Goal: Information Seeking & Learning: Learn about a topic

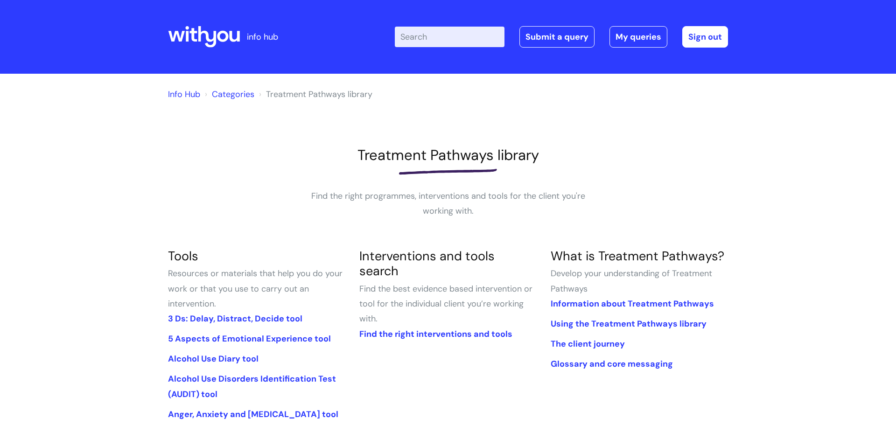
click at [429, 28] on input "Enter your search term here..." at bounding box center [450, 37] width 110 height 21
type input "MI"
click button "Search" at bounding box center [0, 0] width 0 height 0
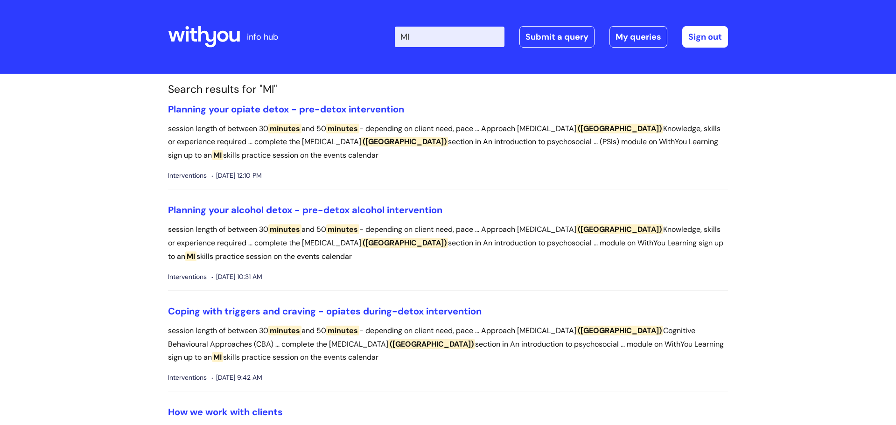
click at [447, 39] on input "MI" at bounding box center [450, 37] width 110 height 21
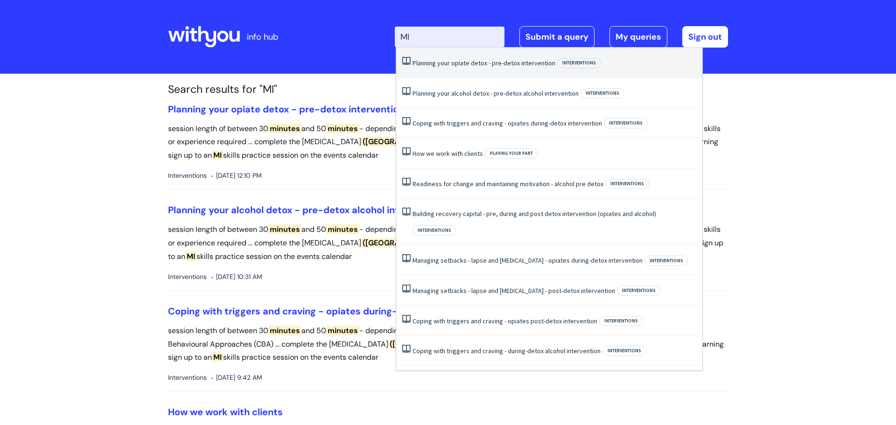
click at [484, 37] on input "MI" at bounding box center [450, 37] width 110 height 21
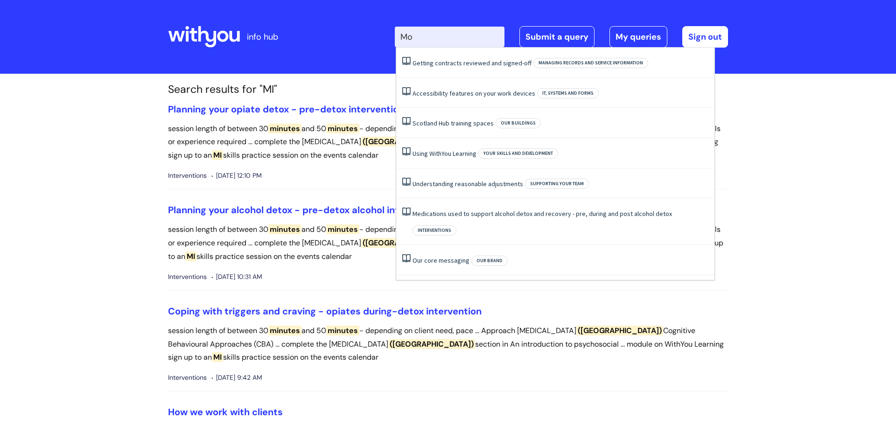
type input "M"
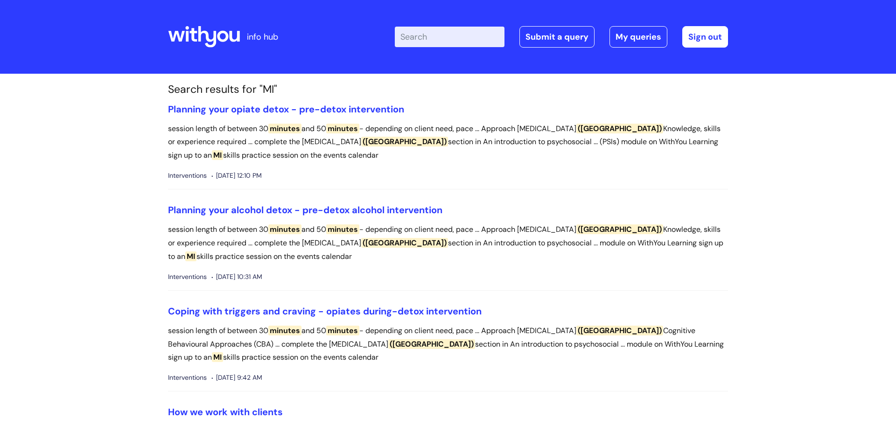
drag, startPoint x: 287, startPoint y: 347, endPoint x: 372, endPoint y: 340, distance: 85.7
click at [372, 340] on p "session length of between 30 minutes and 50 minutes - depending on client need,…" at bounding box center [448, 344] width 560 height 40
copy p "[MEDICAL_DATA]"
click at [410, 38] on input "Enter your search term here..." at bounding box center [450, 37] width 110 height 21
paste input "[MEDICAL_DATA]"
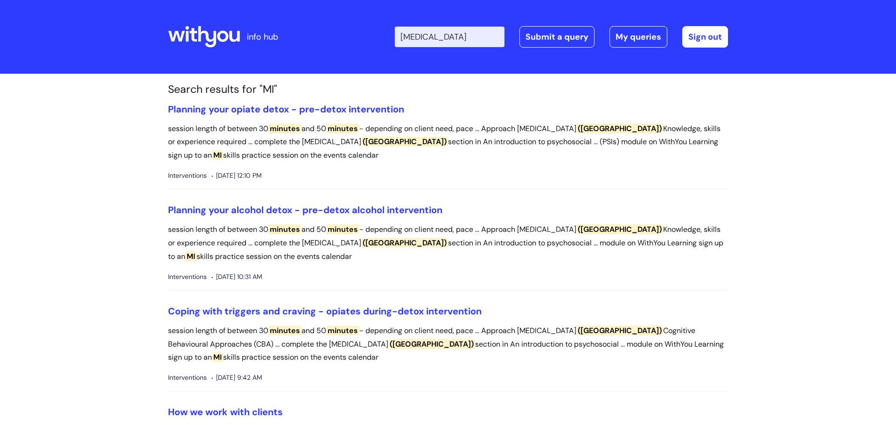
scroll to position [0, 1]
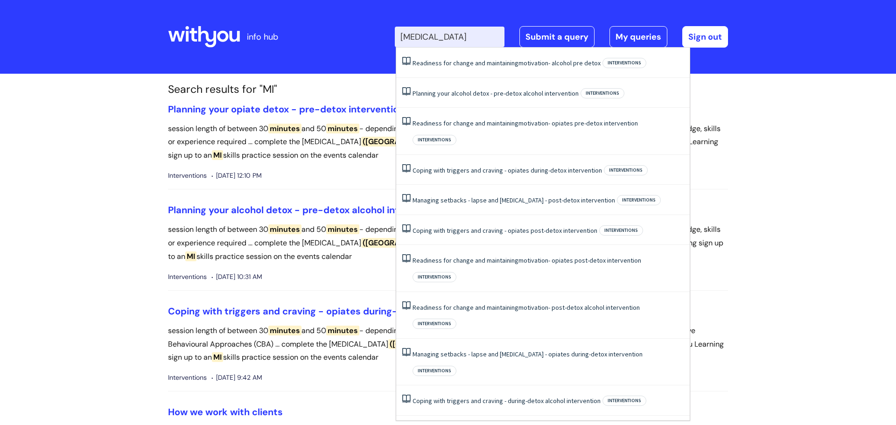
type input "[MEDICAL_DATA]"
click button "Search" at bounding box center [0, 0] width 0 height 0
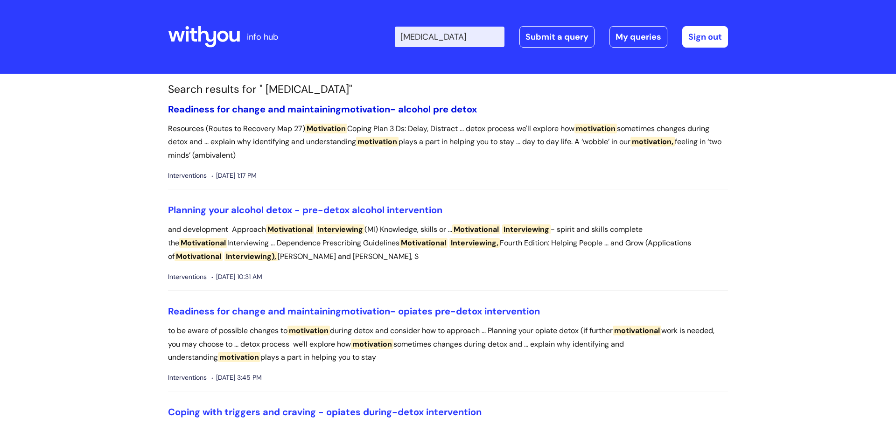
click at [416, 110] on link "Readiness for change and maintaining motivation - alcohol pre detox" at bounding box center [322, 109] width 309 height 12
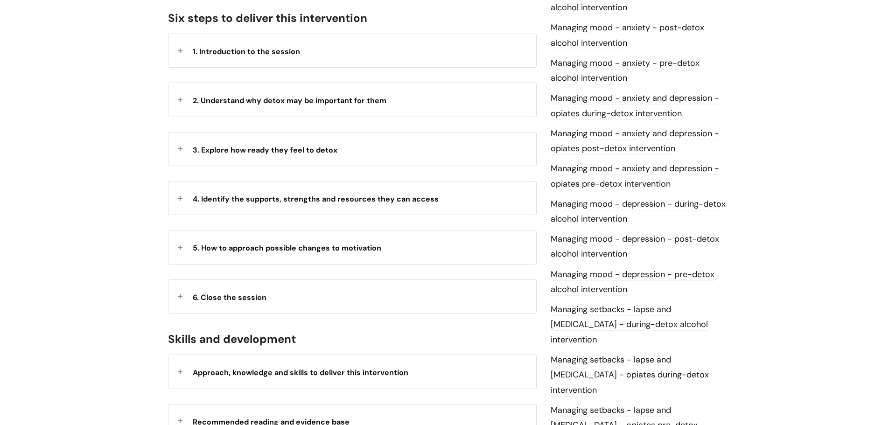
scroll to position [510, 0]
click at [321, 230] on div "5. How to approach possible changes to motivation" at bounding box center [352, 246] width 368 height 33
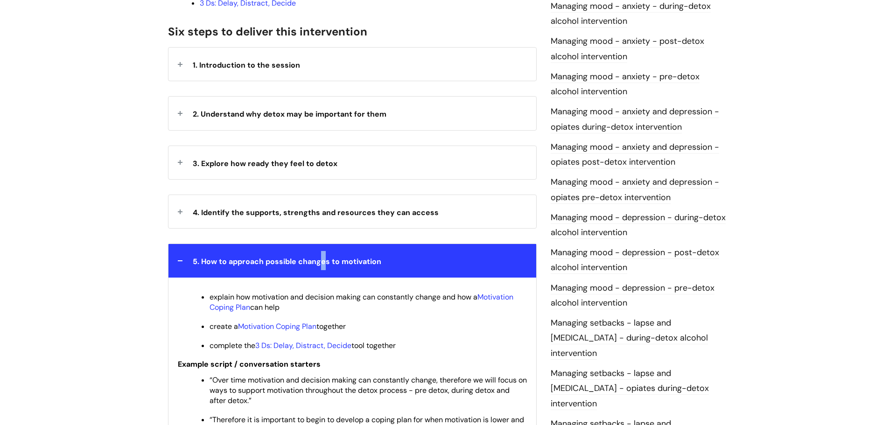
scroll to position [491, 0]
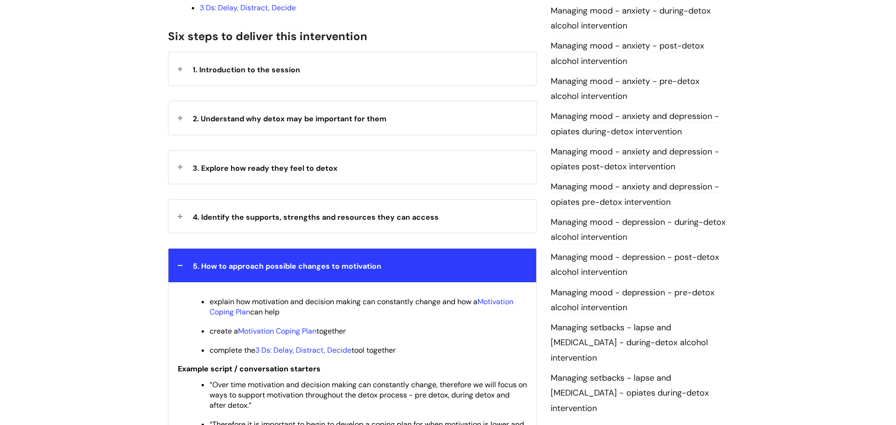
click at [294, 200] on div "4. Identify the supports, strengths and resources they can access" at bounding box center [352, 216] width 368 height 33
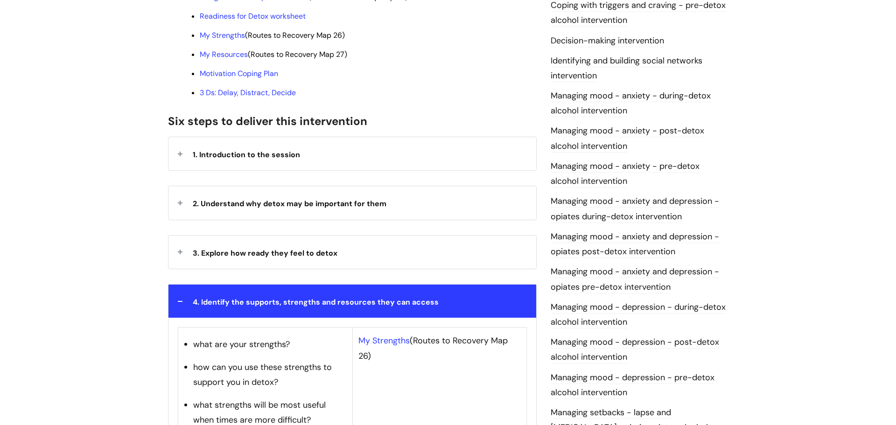
scroll to position [399, 0]
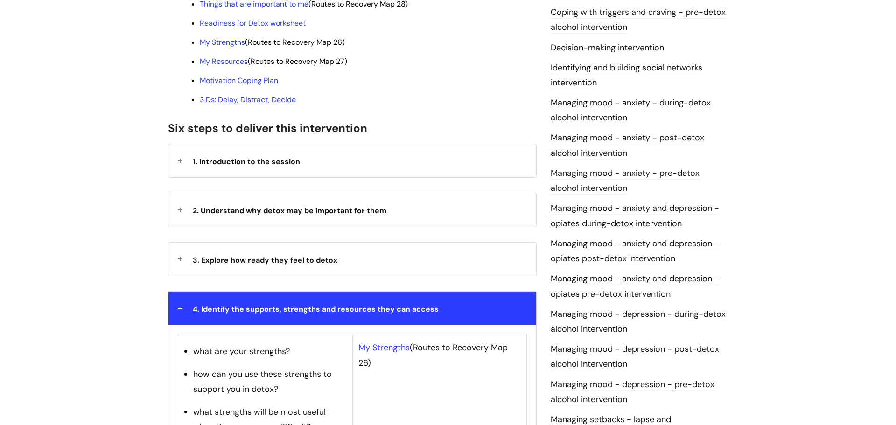
click at [295, 255] on span "3. Explore how ready they feel to detox" at bounding box center [265, 260] width 145 height 10
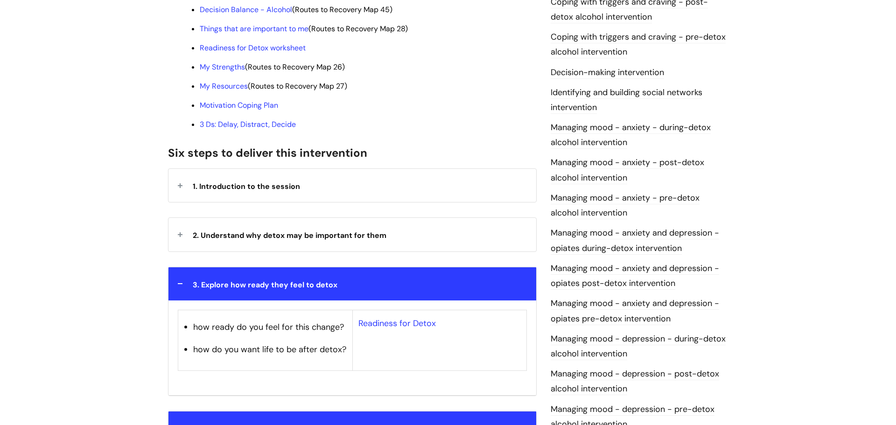
scroll to position [374, 0]
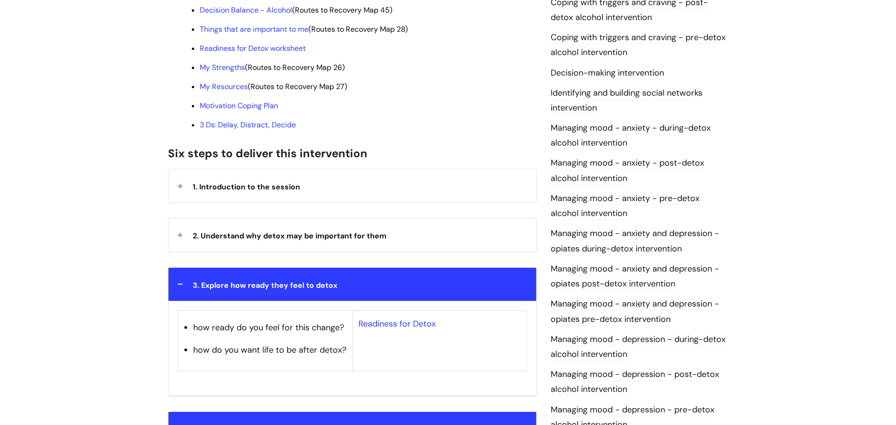
click at [296, 225] on div "2. Understand why detox may be important for them" at bounding box center [352, 234] width 368 height 33
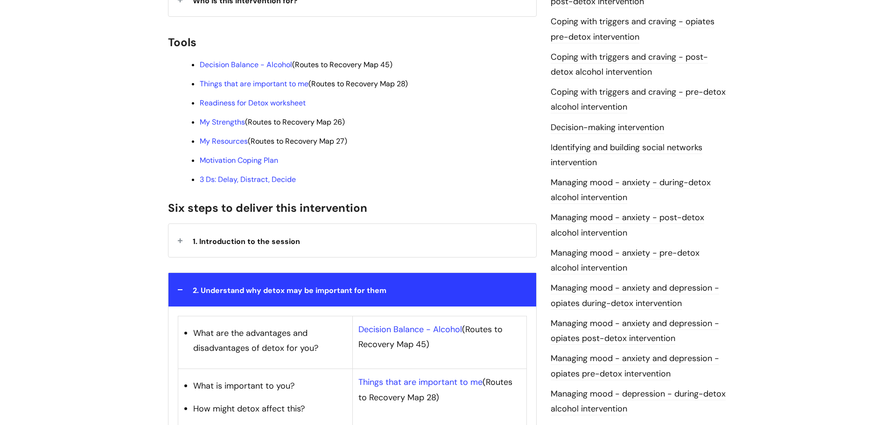
scroll to position [295, 0]
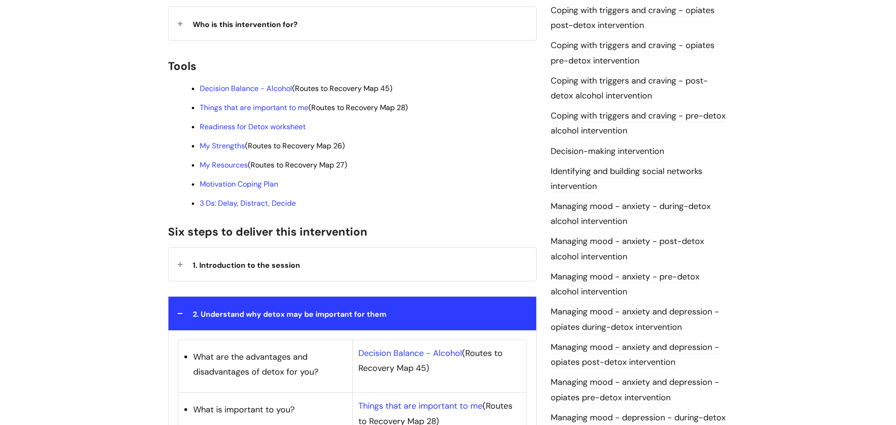
click at [296, 221] on h2 "Six steps to deliver this intervention" at bounding box center [352, 231] width 369 height 20
click at [298, 248] on div "1. Introduction to the session" at bounding box center [352, 264] width 368 height 33
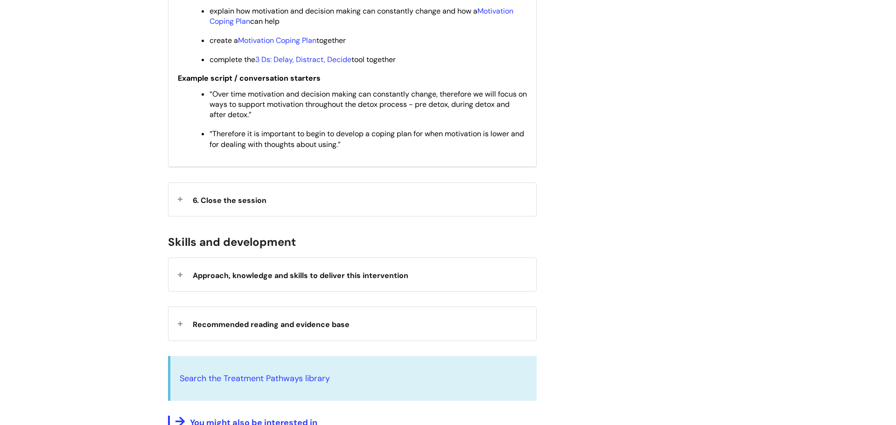
scroll to position [1681, 0]
click at [298, 270] on span "Approach, knowledge and skills to deliver this intervention" at bounding box center [301, 275] width 216 height 10
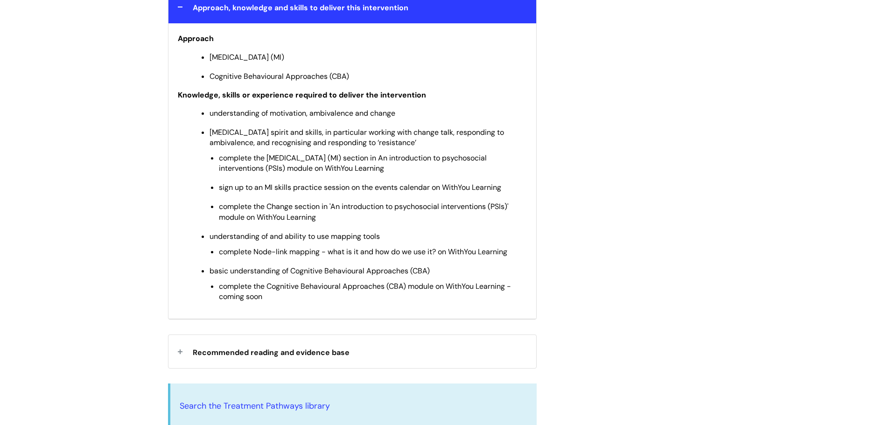
scroll to position [1958, 0]
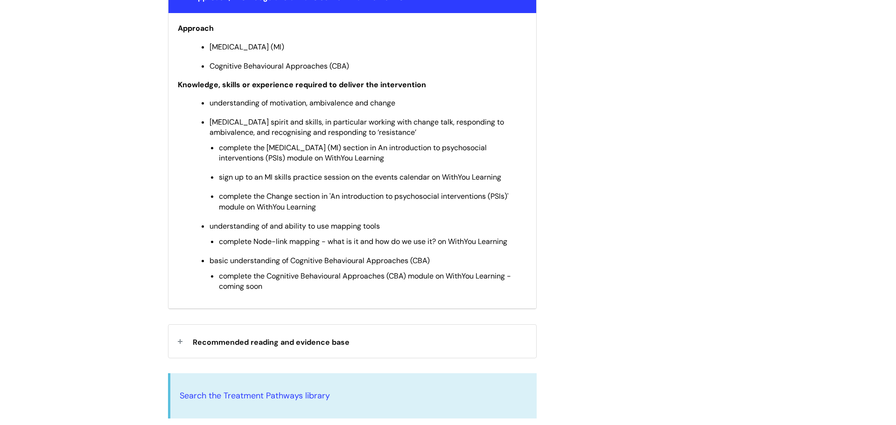
click at [286, 337] on span "Recommended reading and evidence base" at bounding box center [271, 342] width 157 height 10
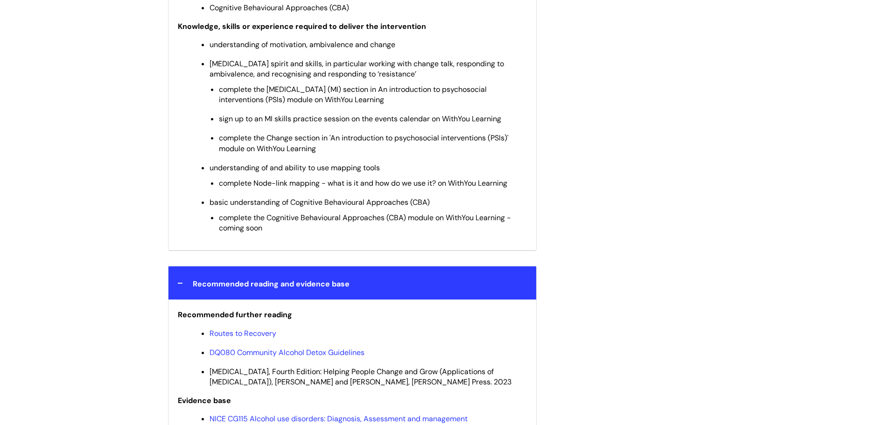
scroll to position [2012, 0]
